Goal: Transaction & Acquisition: Purchase product/service

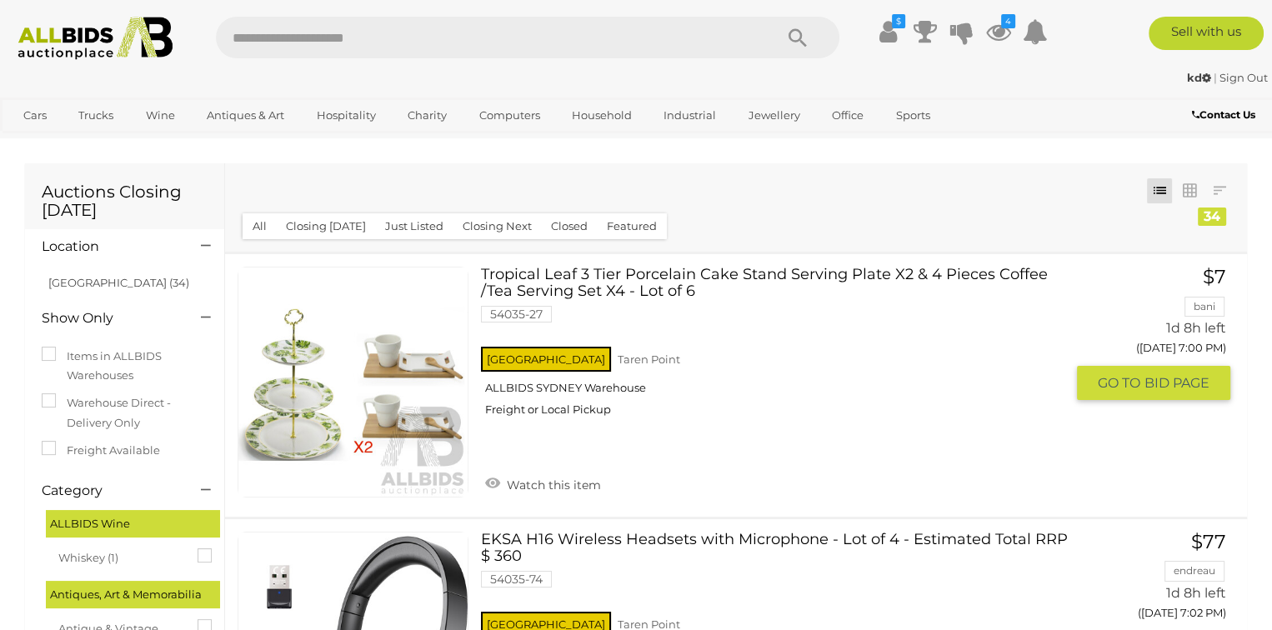
click at [407, 406] on link at bounding box center [353, 382] width 231 height 231
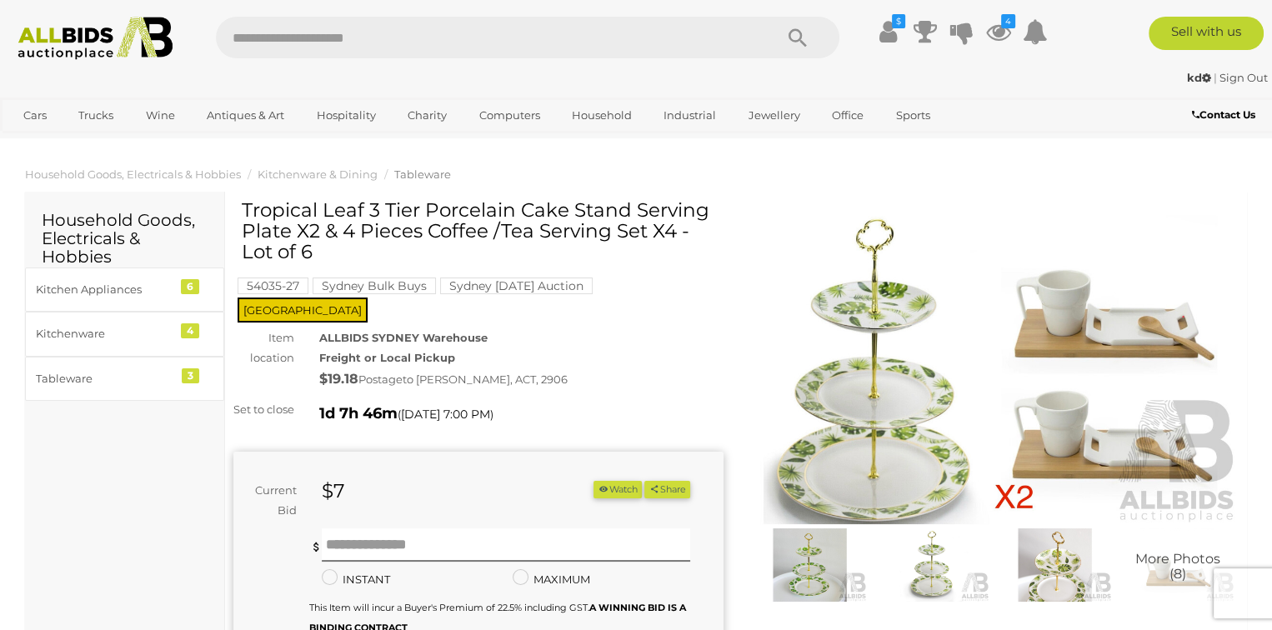
click at [951, 402] on img at bounding box center [993, 366] width 490 height 316
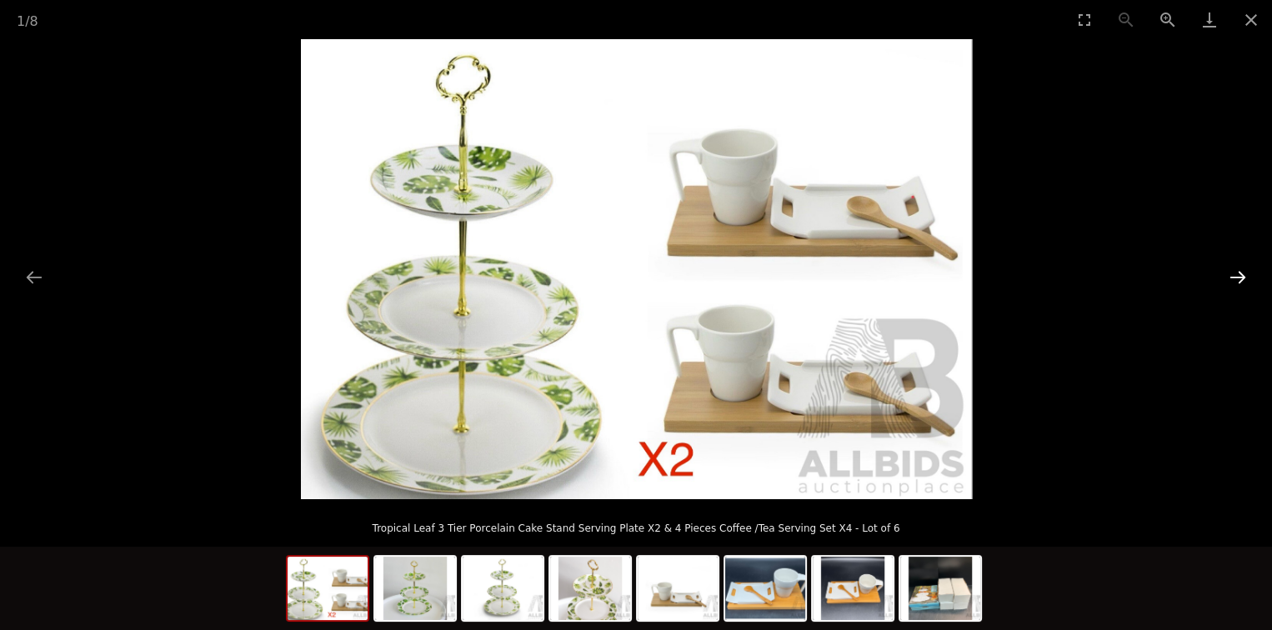
click at [1234, 278] on button "Next slide" at bounding box center [1237, 277] width 35 height 33
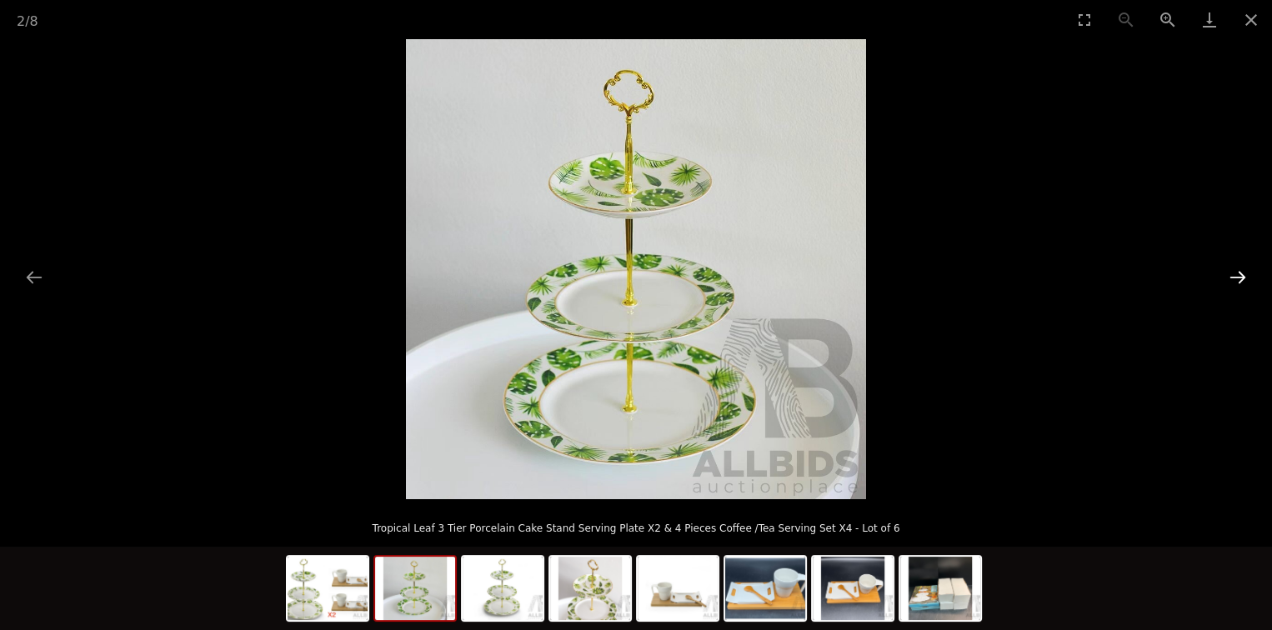
click at [1234, 278] on button "Next slide" at bounding box center [1237, 277] width 35 height 33
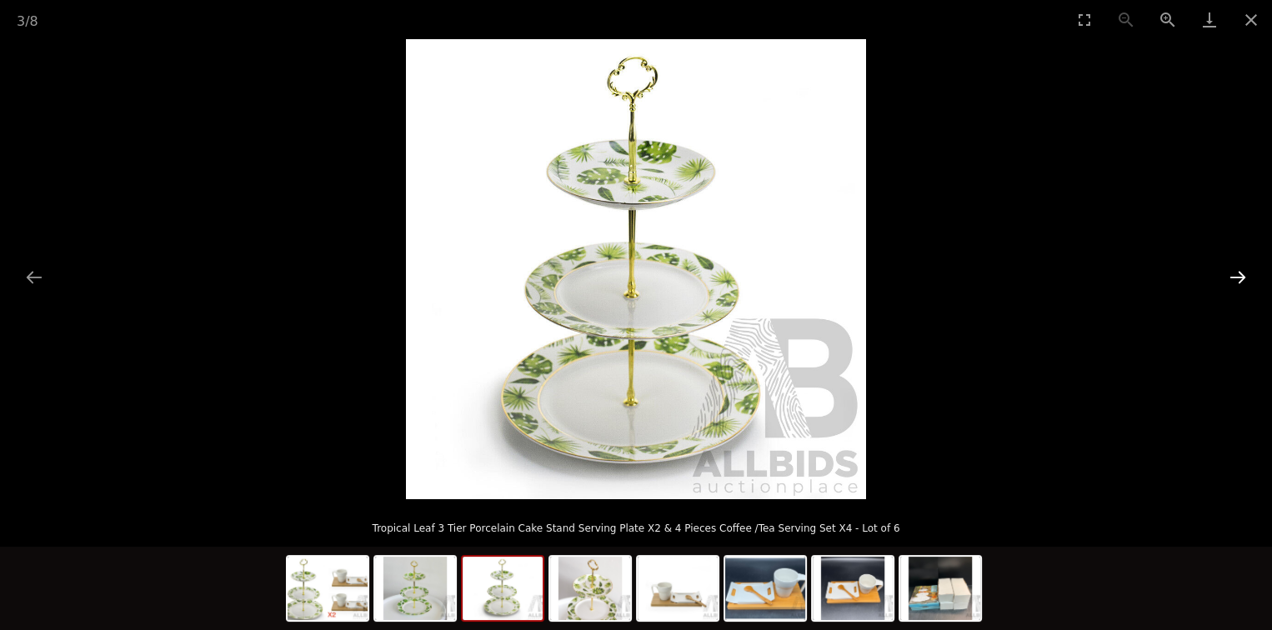
click at [1234, 278] on button "Next slide" at bounding box center [1237, 277] width 35 height 33
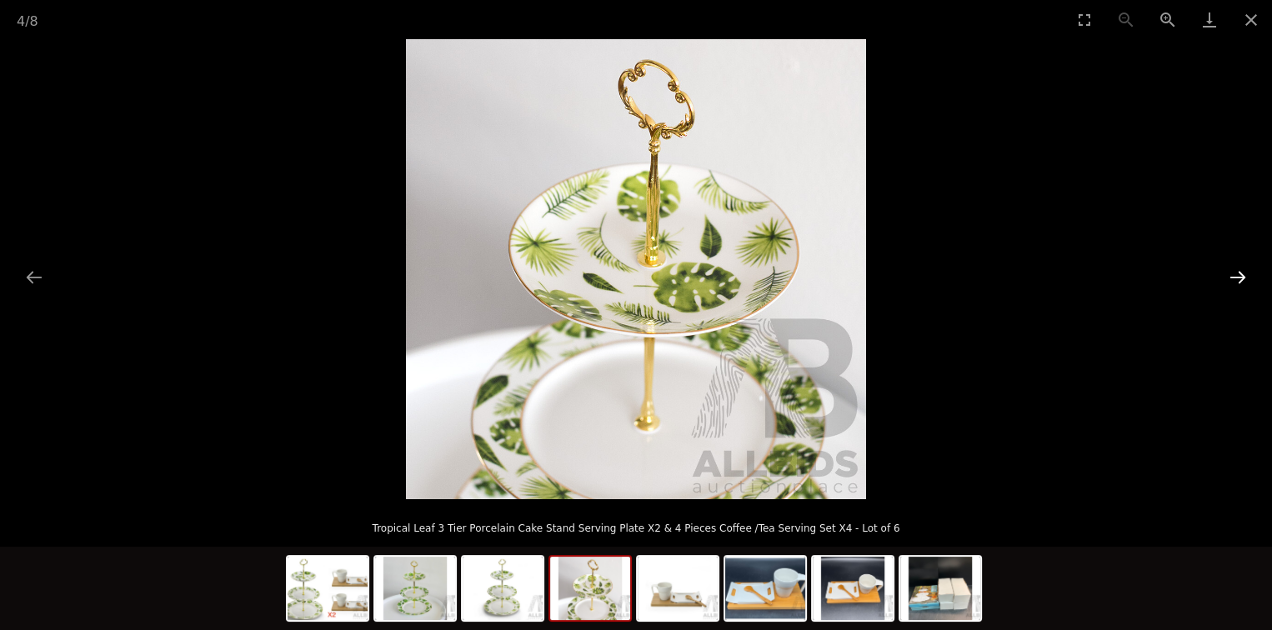
click at [1234, 278] on button "Next slide" at bounding box center [1237, 277] width 35 height 33
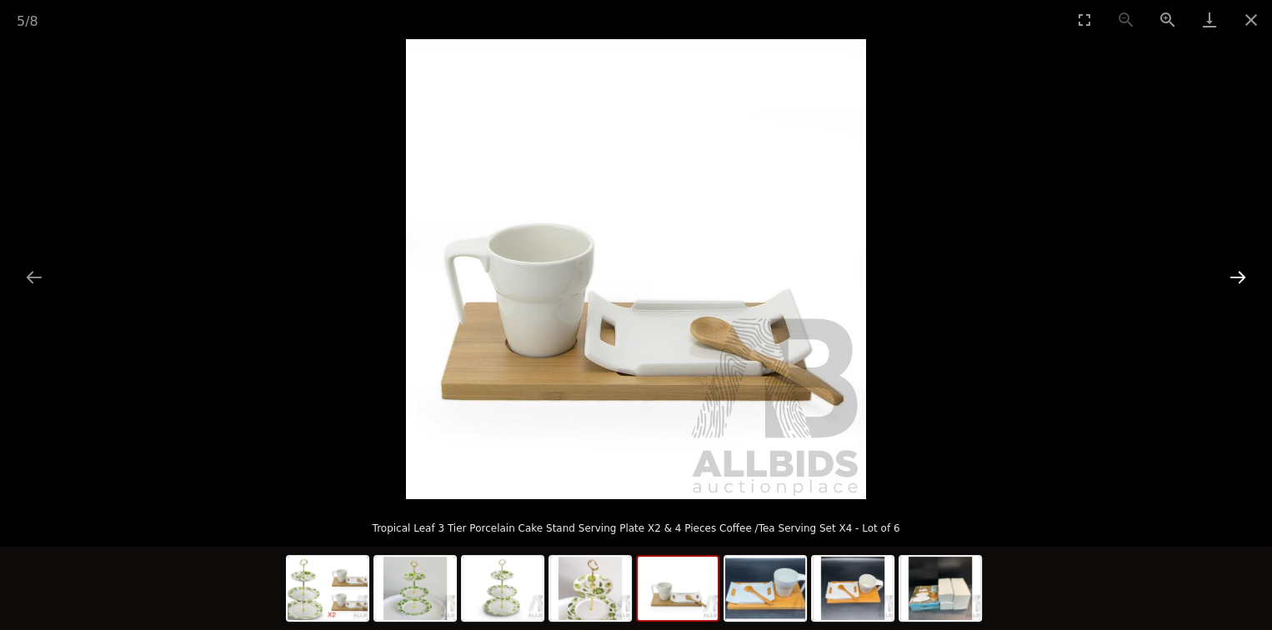
click at [1234, 278] on button "Next slide" at bounding box center [1237, 277] width 35 height 33
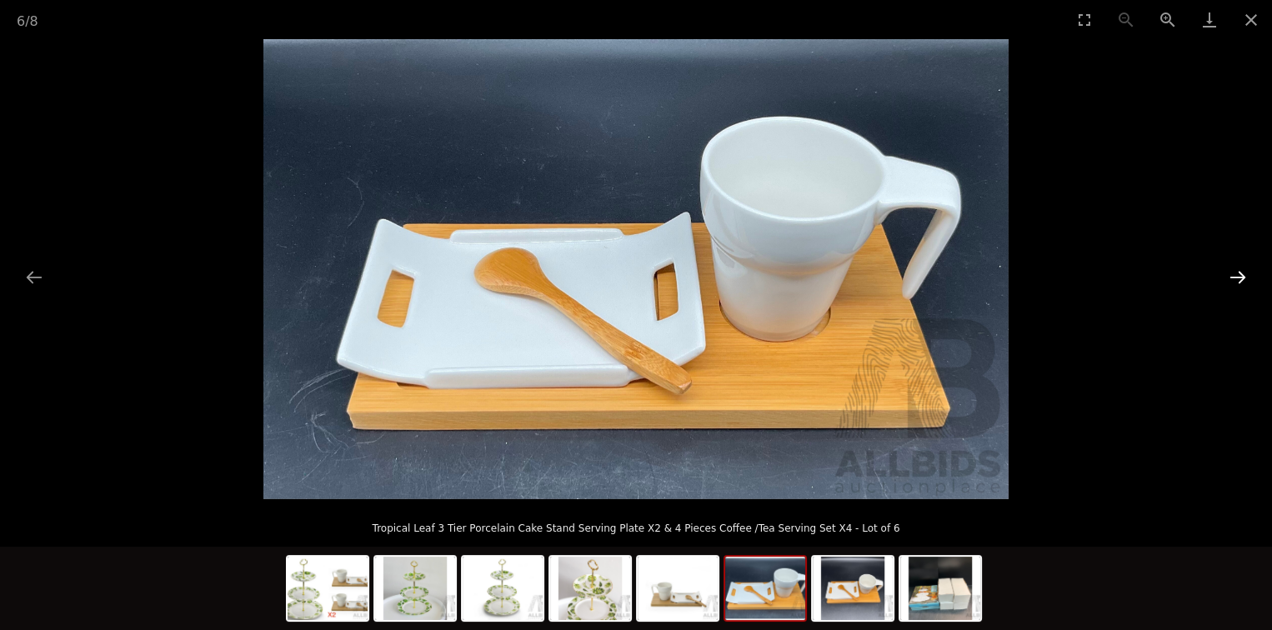
click at [1234, 278] on button "Next slide" at bounding box center [1237, 277] width 35 height 33
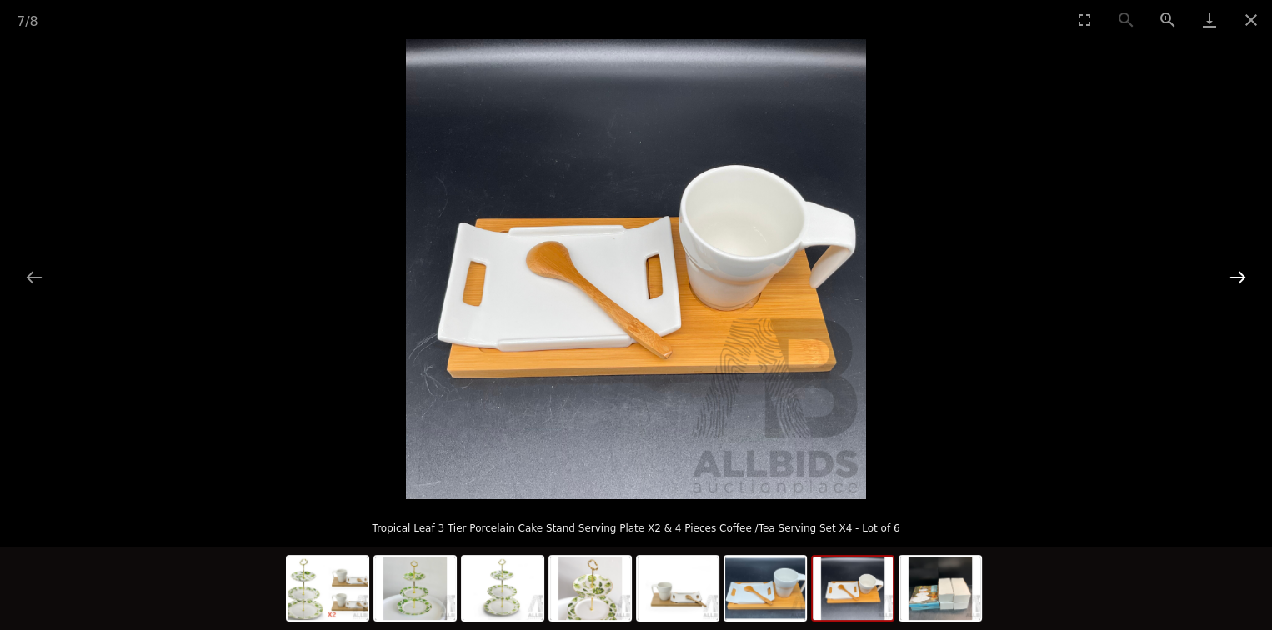
click at [1234, 278] on button "Next slide" at bounding box center [1237, 277] width 35 height 33
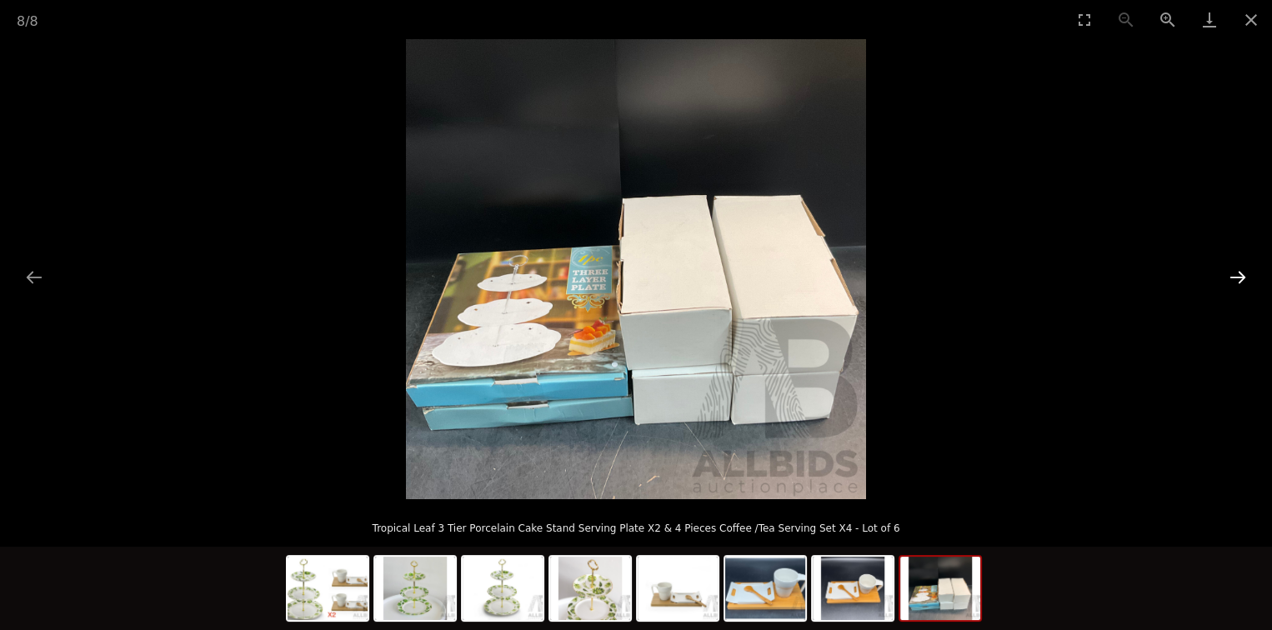
click at [1234, 278] on button "Next slide" at bounding box center [1237, 277] width 35 height 33
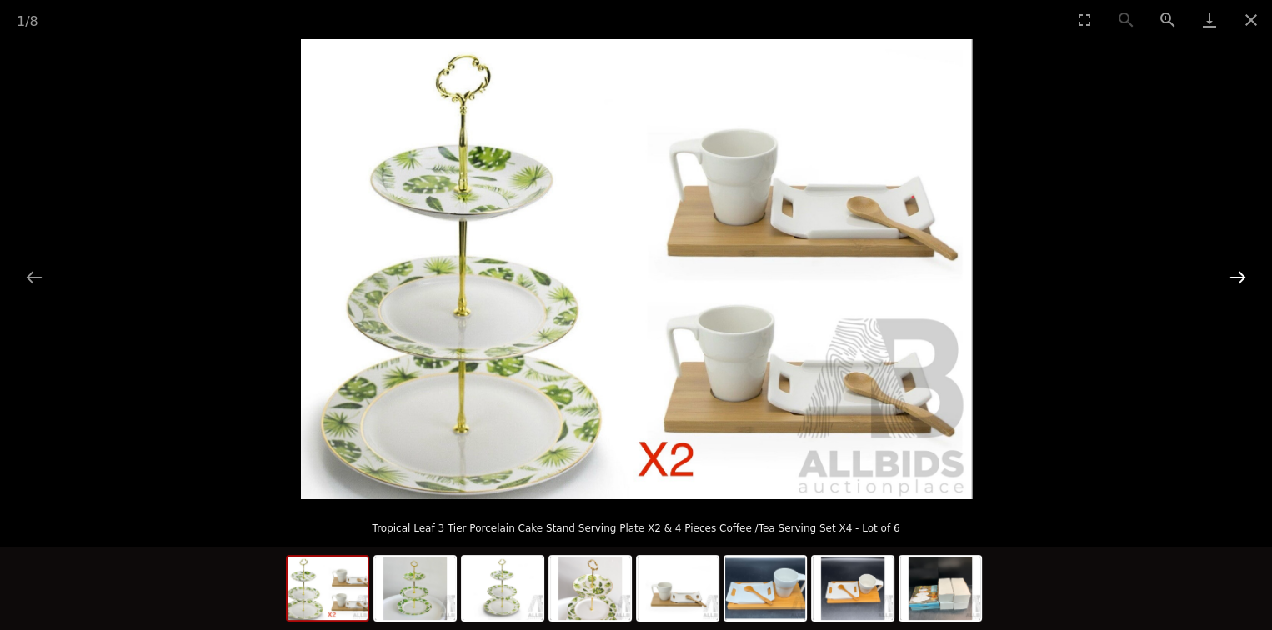
click at [1234, 278] on button "Next slide" at bounding box center [1237, 277] width 35 height 33
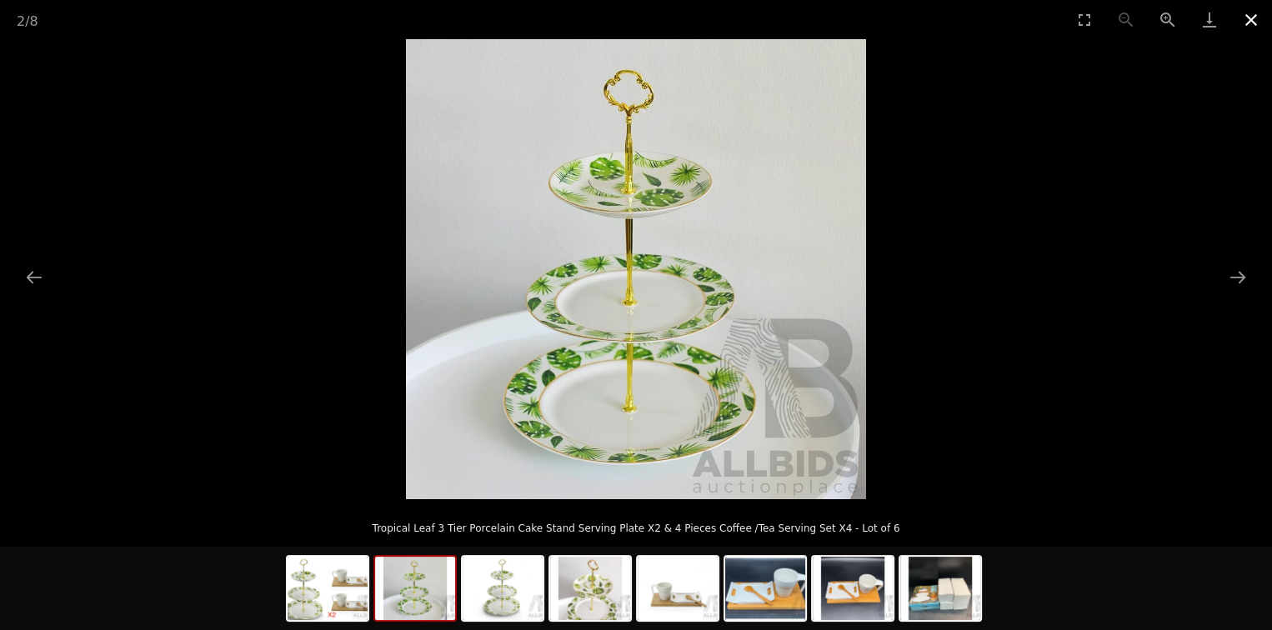
click at [1247, 16] on button "Close gallery" at bounding box center [1251, 19] width 42 height 39
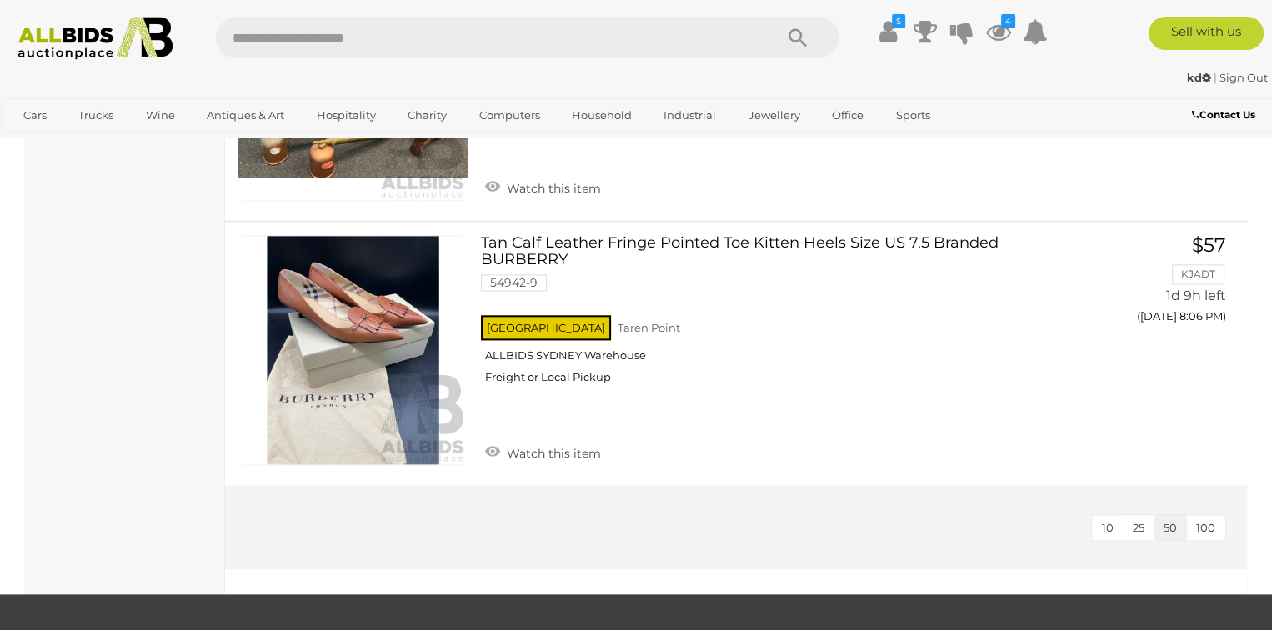
scroll to position [8668, 0]
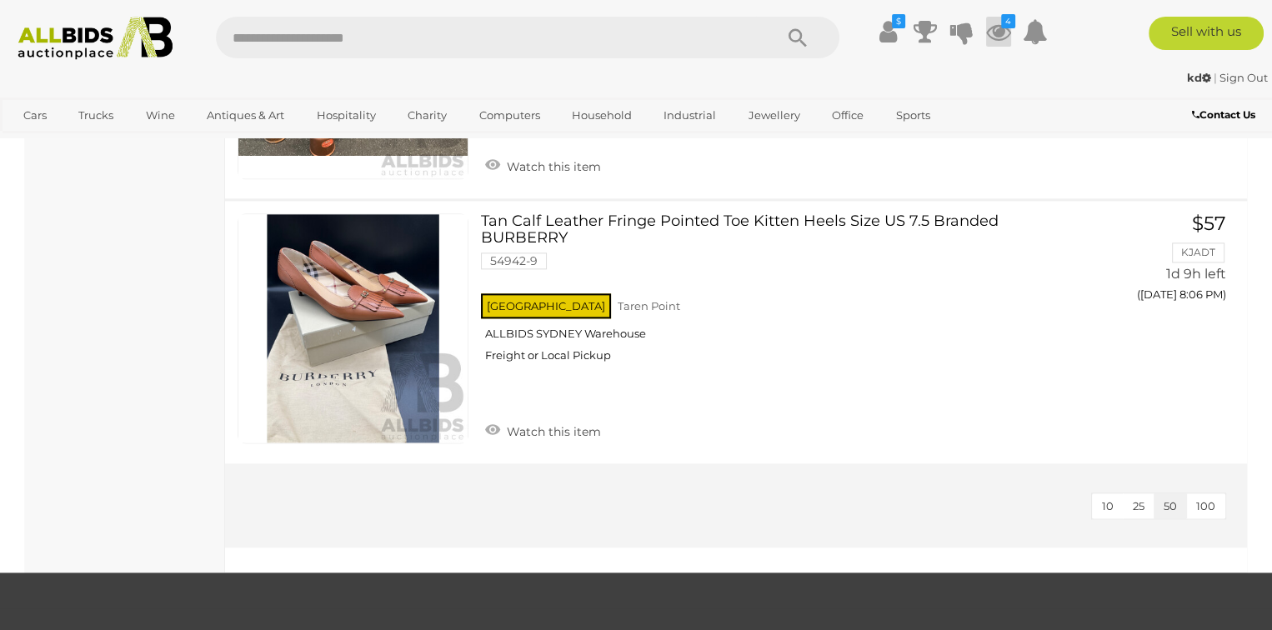
click at [1004, 18] on icon "4" at bounding box center [1008, 21] width 14 height 14
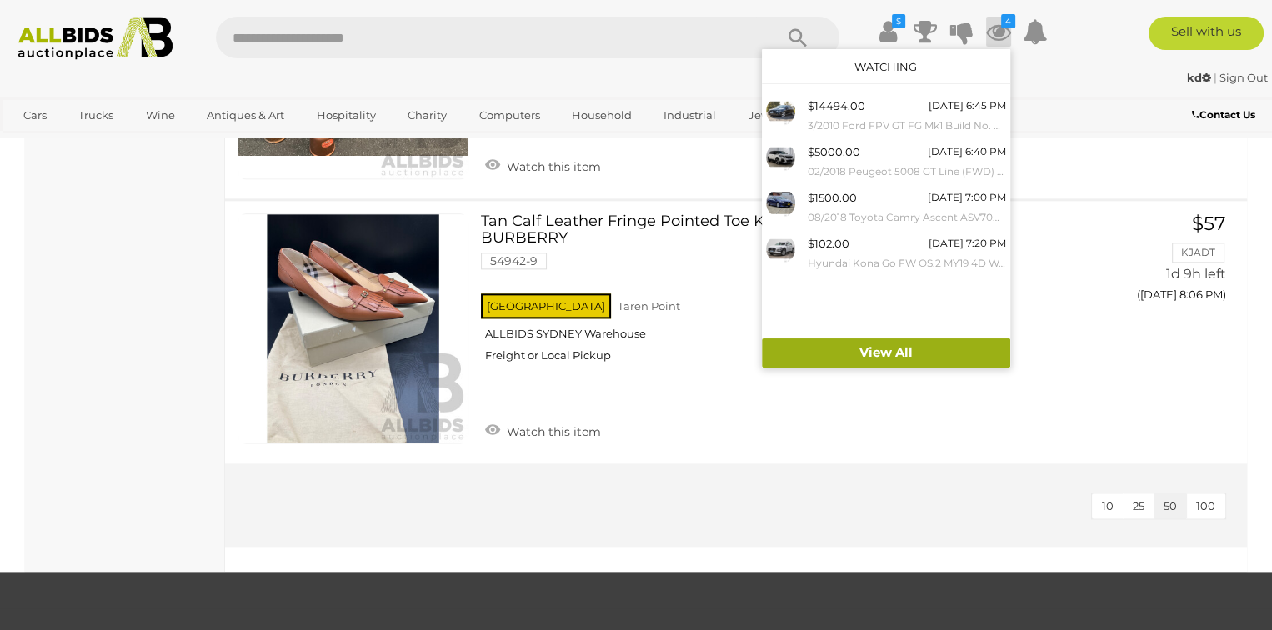
click at [902, 348] on link "View All" at bounding box center [886, 352] width 248 height 29
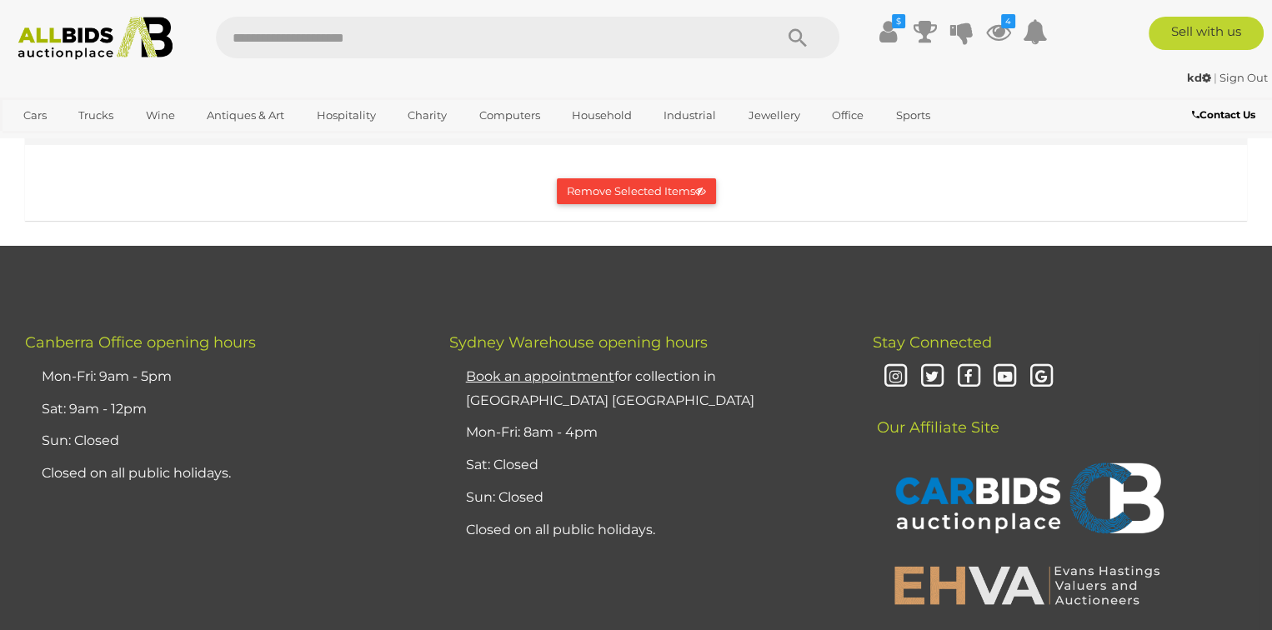
scroll to position [6085, 0]
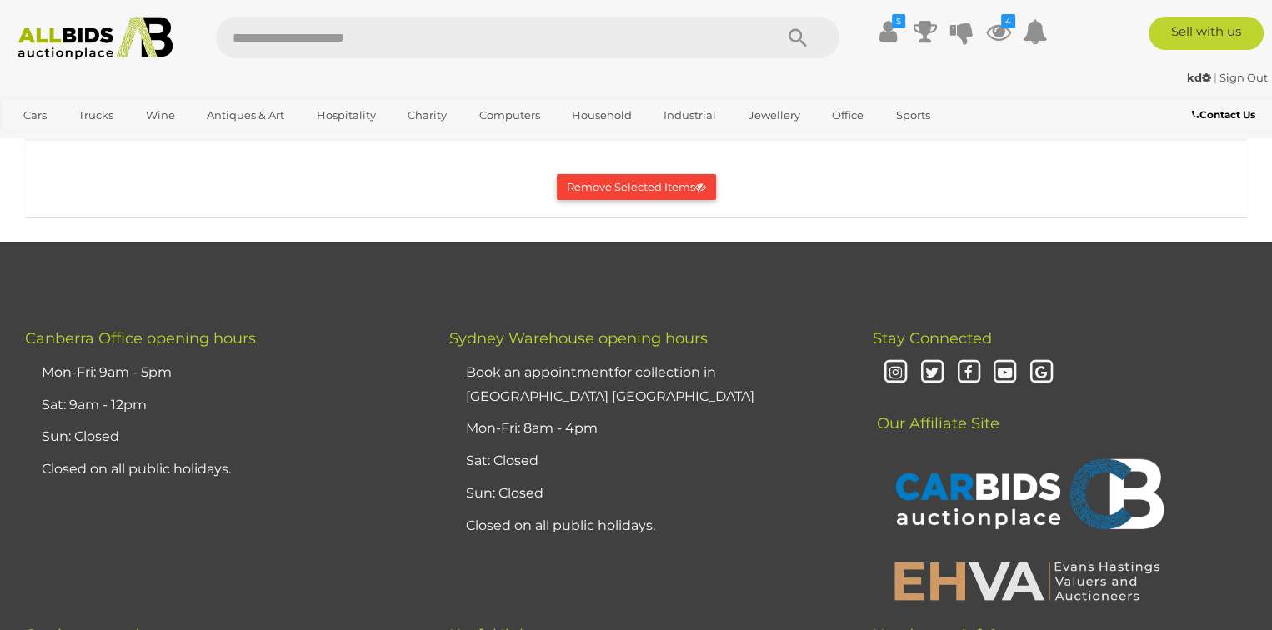
click at [603, 200] on button "Remove Selected Items" at bounding box center [636, 187] width 159 height 26
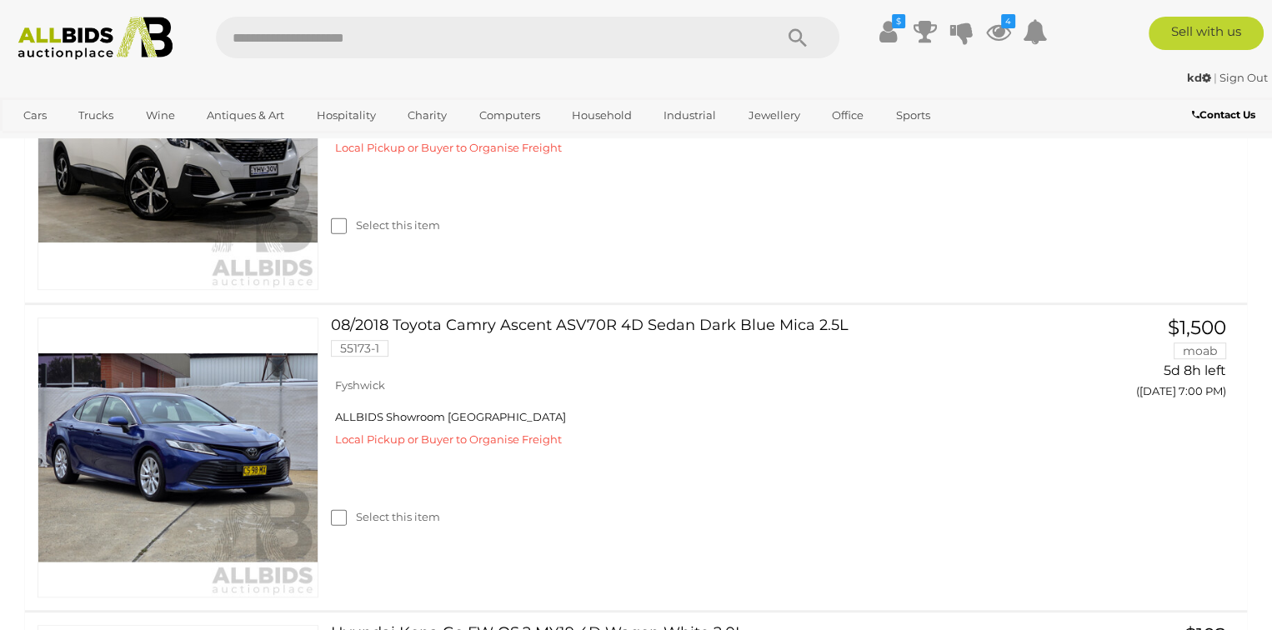
scroll to position [0, 0]
